Goal: Task Accomplishment & Management: Use online tool/utility

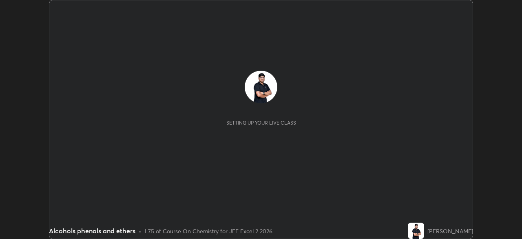
scroll to position [239, 522]
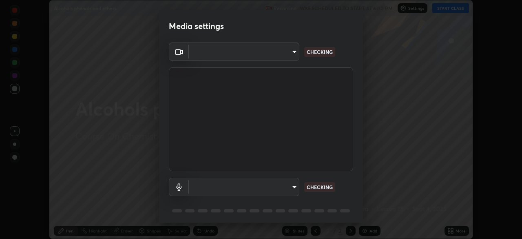
type input "0098613ca96d1cb365b3845fa694b9755ae94ec2d7c0f75973c998bbbf9ace16"
click at [234, 186] on body "Erase all Alcohols phenols and ethers Recording WAS SCHEDULED TO START AT 6:00 …" at bounding box center [261, 119] width 522 height 239
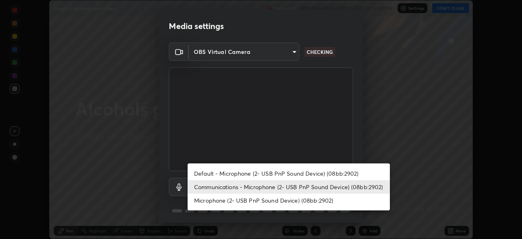
click at [218, 172] on li "Default - Microphone (2- USB PnP Sound Device) (08bb:2902)" at bounding box center [289, 172] width 202 height 13
type input "default"
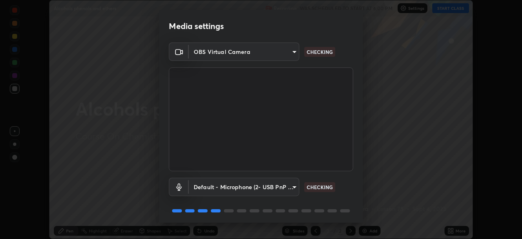
scroll to position [29, 0]
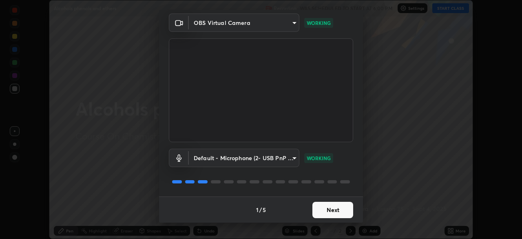
click at [330, 213] on button "Next" at bounding box center [332, 209] width 41 height 16
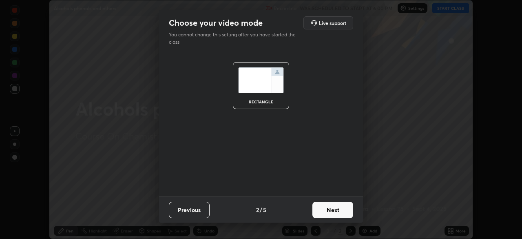
click at [329, 206] on button "Next" at bounding box center [332, 209] width 41 height 16
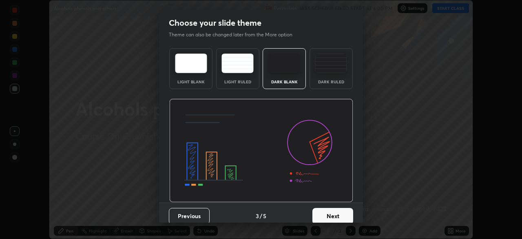
click at [334, 210] on button "Next" at bounding box center [332, 216] width 41 height 16
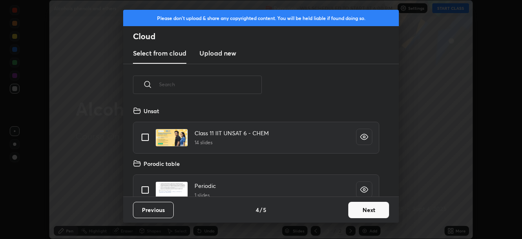
scroll to position [91, 262]
click at [367, 209] on button "Next" at bounding box center [368, 209] width 41 height 16
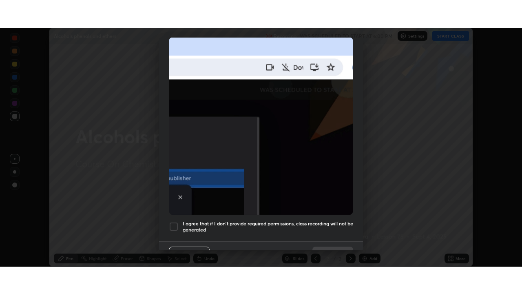
scroll to position [195, 0]
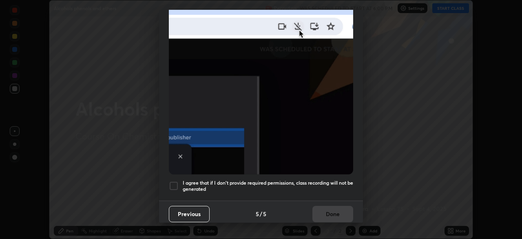
click at [173, 181] on div at bounding box center [174, 186] width 10 height 10
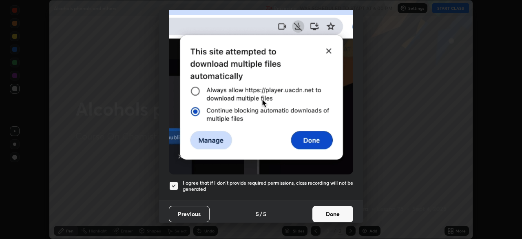
click at [328, 210] on button "Done" at bounding box center [332, 214] width 41 height 16
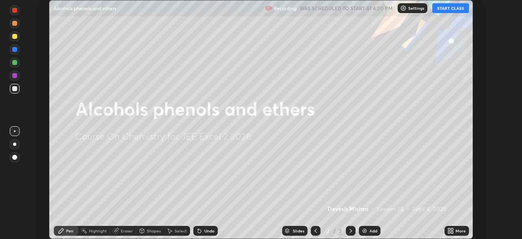
click at [447, 9] on button "START CLASS" at bounding box center [450, 8] width 37 height 10
click at [451, 230] on icon at bounding box center [450, 230] width 7 height 7
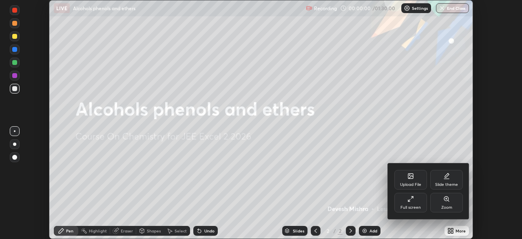
click at [416, 203] on div "Full screen" at bounding box center [410, 202] width 33 height 20
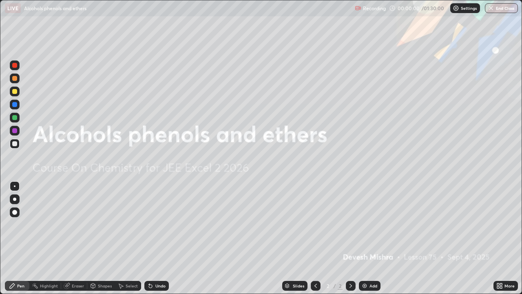
scroll to position [294, 522]
click at [361, 238] on img at bounding box center [364, 285] width 7 height 7
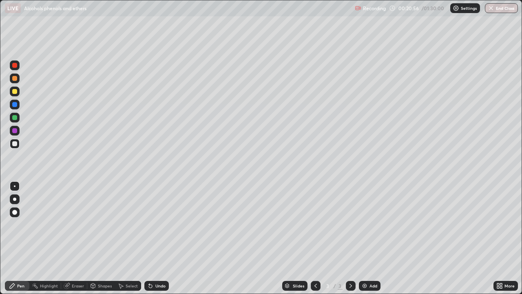
click at [365, 238] on img at bounding box center [364, 285] width 7 height 7
click at [71, 238] on div "Eraser" at bounding box center [74, 286] width 26 height 10
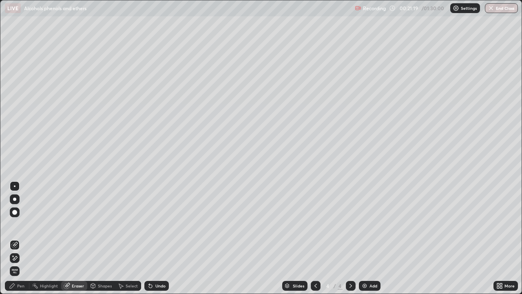
click at [18, 238] on div "Pen" at bounding box center [20, 285] width 7 height 4
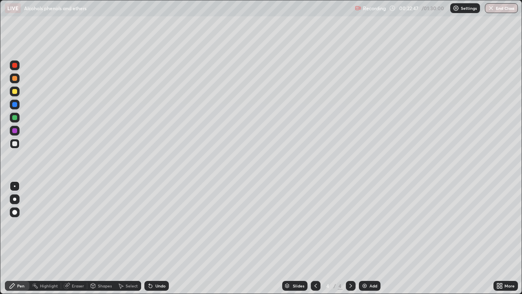
click at [13, 92] on div at bounding box center [14, 91] width 5 height 5
click at [11, 119] on div at bounding box center [15, 118] width 10 height 10
click at [149, 238] on icon at bounding box center [149, 283] width 1 height 1
click at [70, 238] on div "Eraser" at bounding box center [74, 286] width 26 height 10
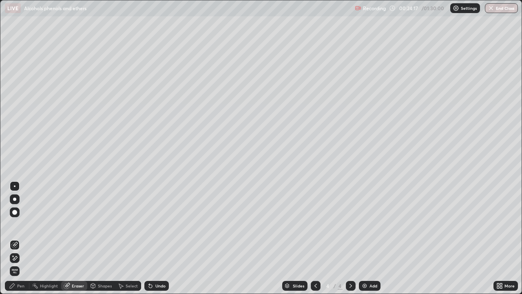
click at [17, 238] on div "Pen" at bounding box center [17, 286] width 24 height 10
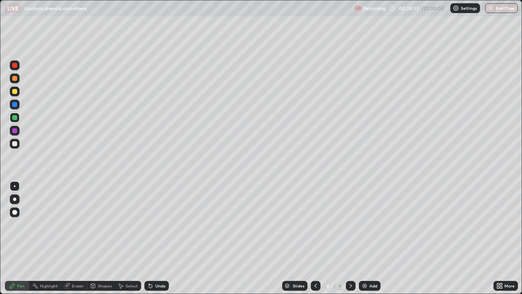
click at [68, 238] on icon at bounding box center [67, 285] width 4 height 4
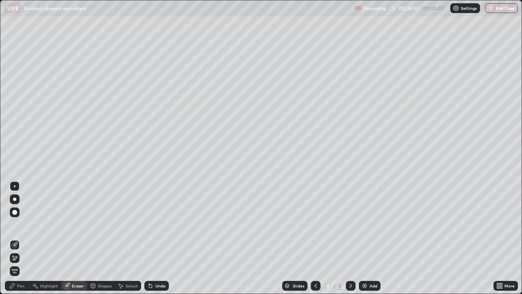
click at [15, 238] on icon at bounding box center [14, 257] width 7 height 7
click at [21, 238] on div "Pen" at bounding box center [17, 286] width 24 height 10
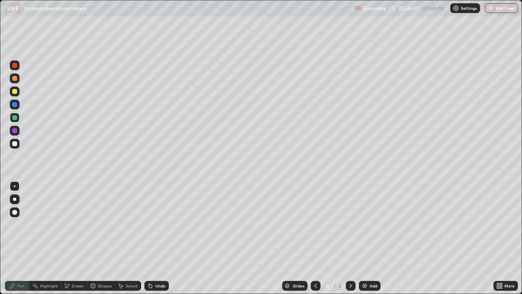
click at [363, 238] on img at bounding box center [364, 285] width 7 height 7
click at [15, 144] on div at bounding box center [14, 143] width 5 height 5
click at [148, 238] on icon at bounding box center [150, 285] width 7 height 7
click at [15, 133] on div at bounding box center [14, 130] width 5 height 5
click at [14, 144] on div at bounding box center [14, 143] width 5 height 5
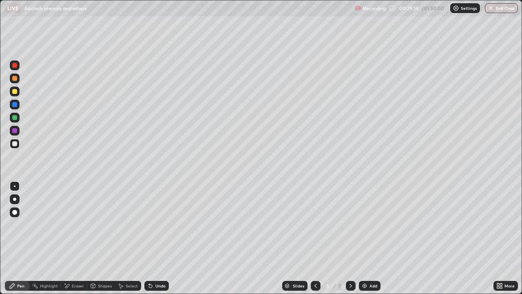
click at [14, 106] on div at bounding box center [14, 104] width 5 height 5
click at [15, 91] on div at bounding box center [14, 91] width 5 height 5
click at [14, 118] on div at bounding box center [14, 117] width 5 height 5
click at [15, 130] on div at bounding box center [14, 130] width 5 height 5
click at [15, 105] on div at bounding box center [14, 104] width 5 height 5
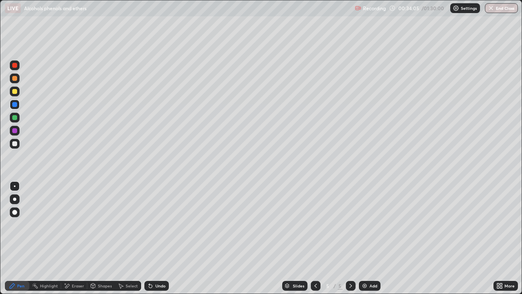
click at [360, 238] on div "Add" at bounding box center [370, 286] width 22 height 10
click at [14, 144] on div at bounding box center [14, 143] width 5 height 5
click at [15, 118] on div at bounding box center [14, 117] width 5 height 5
click at [69, 238] on icon at bounding box center [67, 285] width 7 height 7
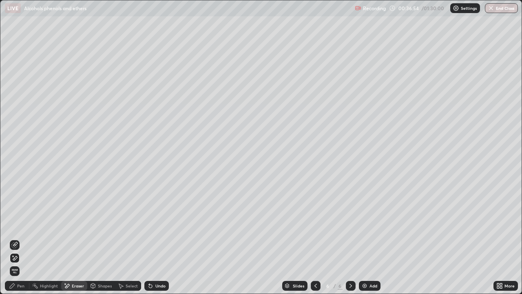
click at [18, 238] on div "Pen" at bounding box center [20, 285] width 7 height 4
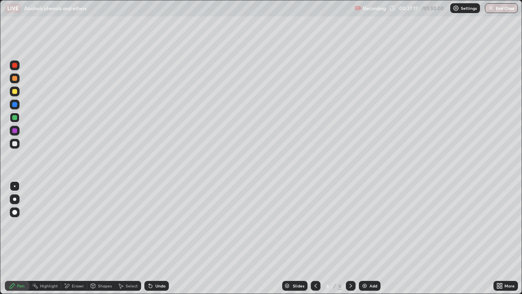
click at [15, 92] on div at bounding box center [14, 91] width 5 height 5
click at [149, 238] on icon at bounding box center [149, 283] width 1 height 1
click at [151, 238] on icon at bounding box center [150, 285] width 7 height 7
click at [15, 117] on div at bounding box center [14, 117] width 5 height 5
click at [15, 93] on div at bounding box center [14, 91] width 5 height 5
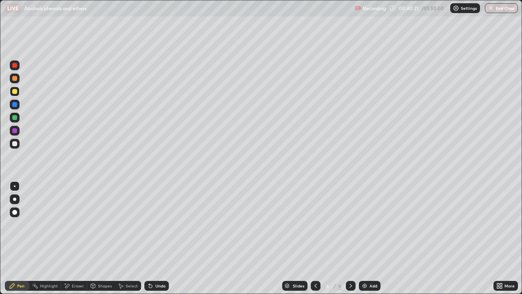
click at [144, 238] on div "Undo" at bounding box center [156, 286] width 24 height 10
click at [149, 238] on icon at bounding box center [150, 285] width 3 height 3
click at [14, 106] on div at bounding box center [14, 104] width 5 height 5
click at [364, 238] on img at bounding box center [364, 285] width 7 height 7
click at [15, 145] on div at bounding box center [14, 143] width 5 height 5
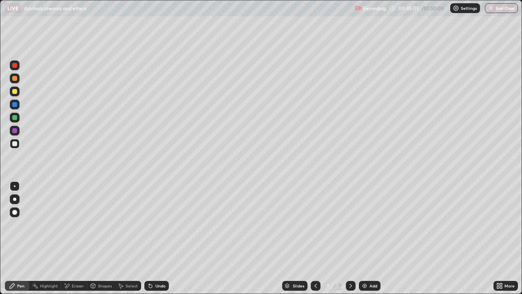
click at [16, 131] on div at bounding box center [14, 130] width 5 height 5
click at [15, 118] on div at bounding box center [14, 117] width 5 height 5
click at [13, 105] on div at bounding box center [14, 104] width 5 height 5
click at [13, 92] on div at bounding box center [14, 91] width 5 height 5
click at [14, 118] on div at bounding box center [14, 117] width 5 height 5
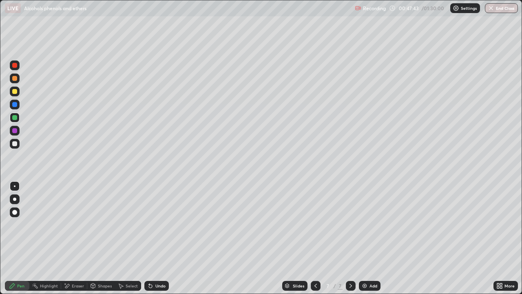
click at [14, 132] on div at bounding box center [14, 130] width 5 height 5
click at [364, 238] on img at bounding box center [364, 285] width 7 height 7
click at [315, 238] on icon at bounding box center [315, 285] width 7 height 7
click at [363, 238] on img at bounding box center [364, 285] width 7 height 7
click at [15, 144] on div at bounding box center [14, 143] width 5 height 5
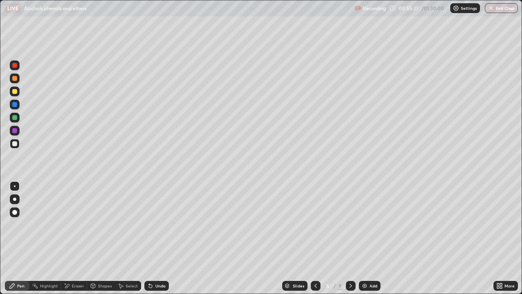
click at [13, 93] on div at bounding box center [14, 91] width 5 height 5
click at [149, 238] on icon at bounding box center [149, 283] width 1 height 1
click at [150, 238] on icon at bounding box center [150, 285] width 7 height 7
click at [16, 105] on div at bounding box center [14, 104] width 5 height 5
click at [15, 117] on div at bounding box center [14, 117] width 5 height 5
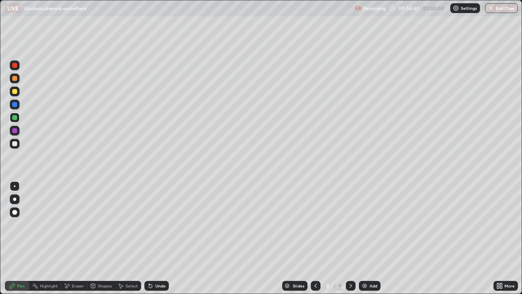
click at [13, 104] on div at bounding box center [14, 104] width 5 height 5
click at [14, 143] on div at bounding box center [14, 143] width 5 height 5
click at [14, 130] on div at bounding box center [14, 130] width 5 height 5
click at [71, 238] on div "Eraser" at bounding box center [74, 286] width 26 height 10
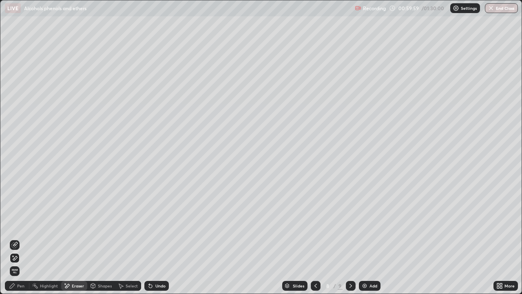
click at [18, 238] on div "Pen" at bounding box center [20, 285] width 7 height 4
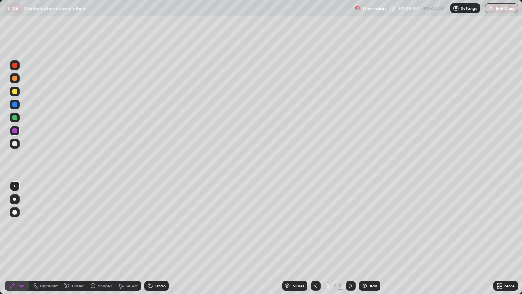
click at [361, 238] on div "Add" at bounding box center [370, 286] width 22 height 10
click at [16, 106] on div at bounding box center [14, 104] width 5 height 5
click at [497, 11] on button "End Class" at bounding box center [501, 8] width 33 height 10
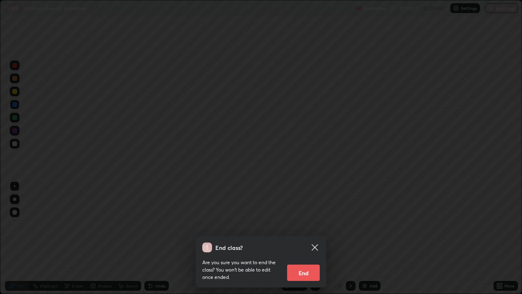
click at [302, 238] on button "End" at bounding box center [303, 272] width 33 height 16
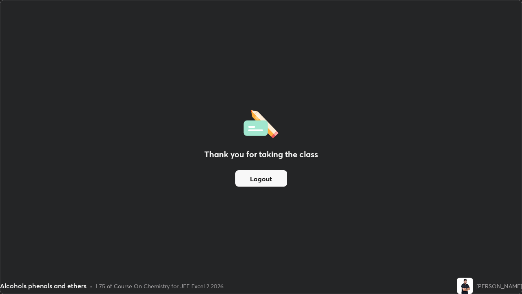
click at [258, 177] on button "Logout" at bounding box center [261, 178] width 52 height 16
